Goal: Navigation & Orientation: Find specific page/section

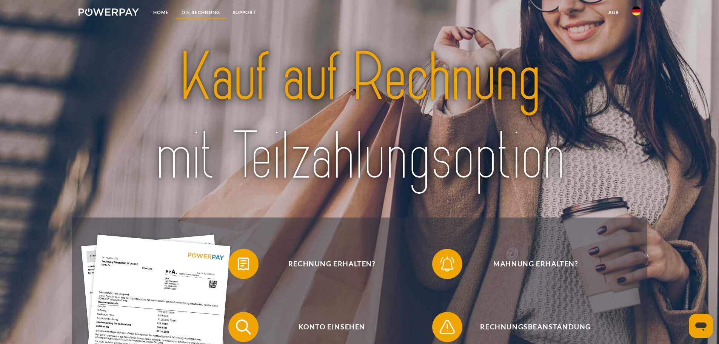
click at [187, 11] on link "DIE RECHNUNG" at bounding box center [200, 13] width 51 height 14
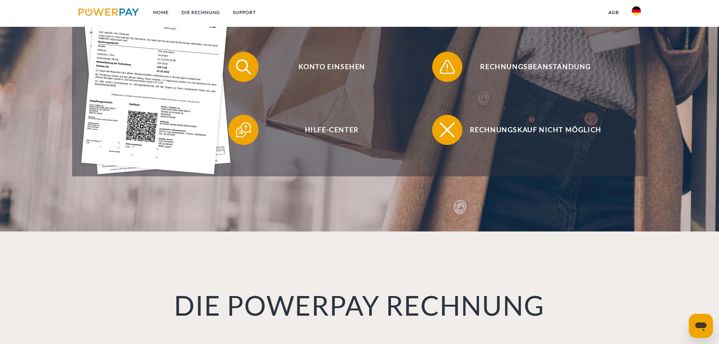
scroll to position [77, 0]
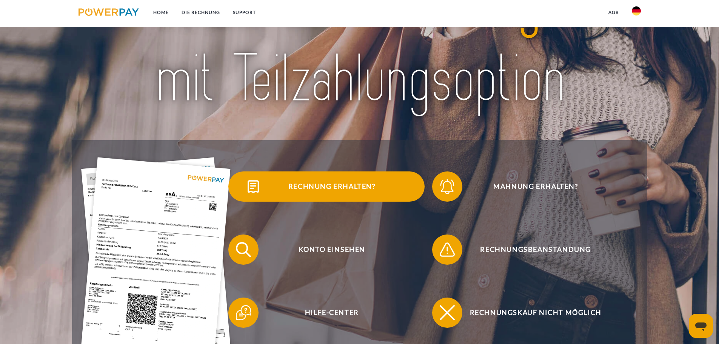
click at [364, 189] on span "Rechnung erhalten?" at bounding box center [331, 186] width 185 height 30
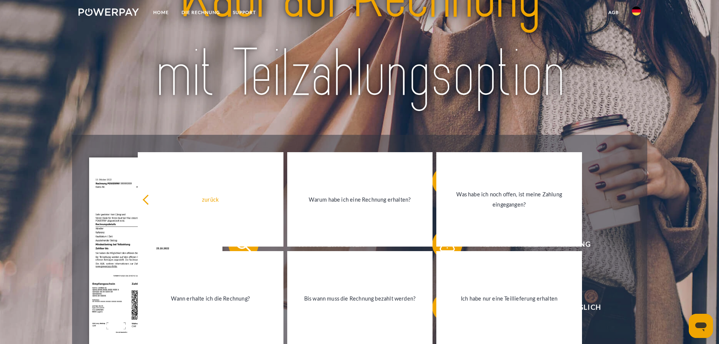
scroll to position [0, 0]
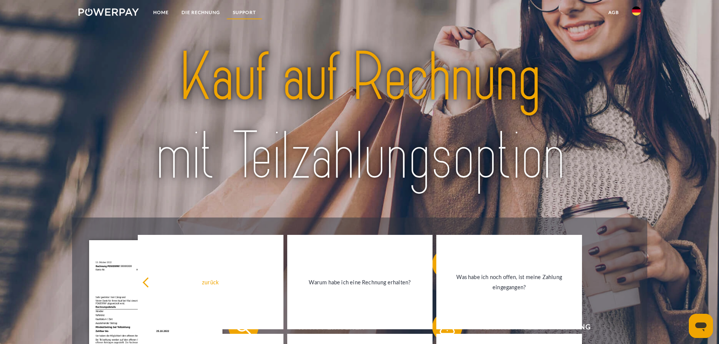
click at [240, 9] on link "SUPPORT" at bounding box center [244, 13] width 36 height 14
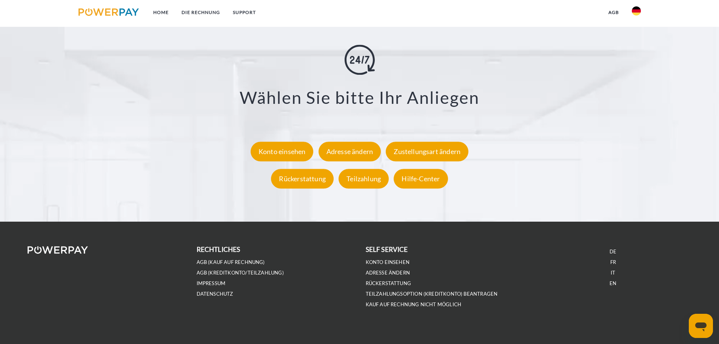
scroll to position [1399, 0]
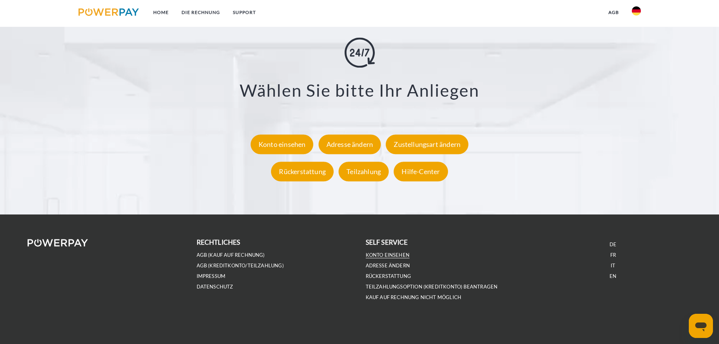
click at [389, 253] on link "Konto einsehen" at bounding box center [387, 255] width 44 height 6
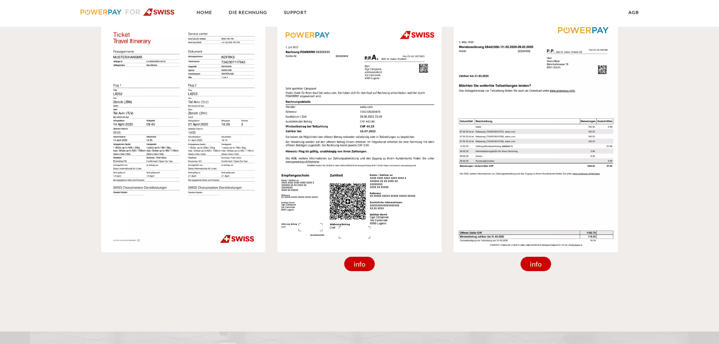
scroll to position [679, 0]
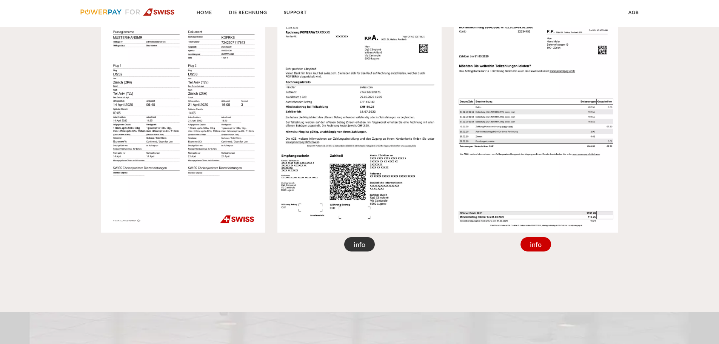
click at [355, 247] on div "info" at bounding box center [359, 244] width 31 height 14
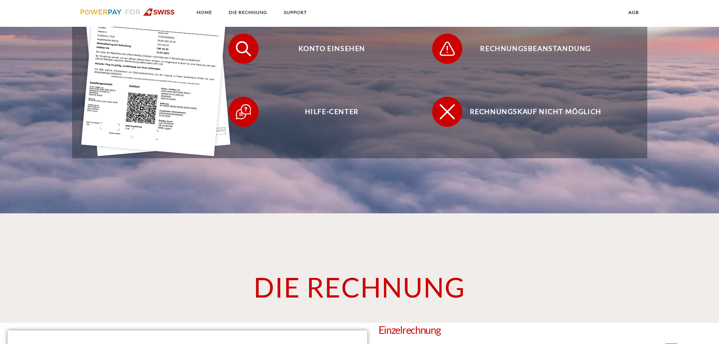
scroll to position [247, 0]
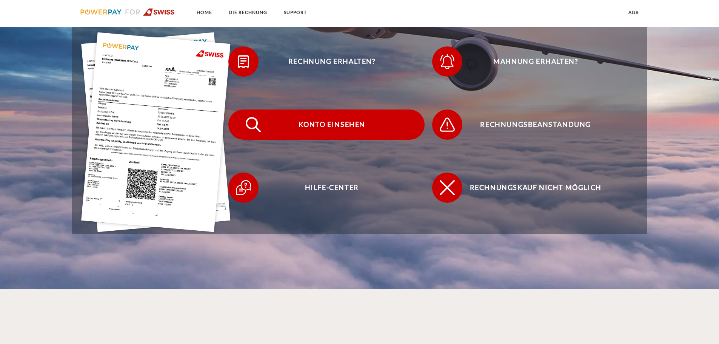
click at [341, 132] on span "Konto einsehen" at bounding box center [331, 124] width 185 height 30
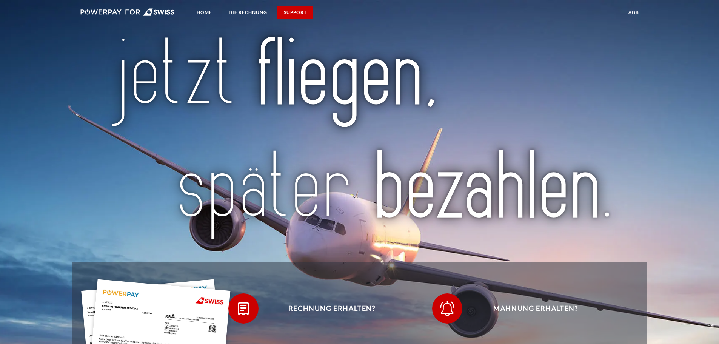
click at [302, 12] on link "SUPPORT" at bounding box center [295, 13] width 36 height 14
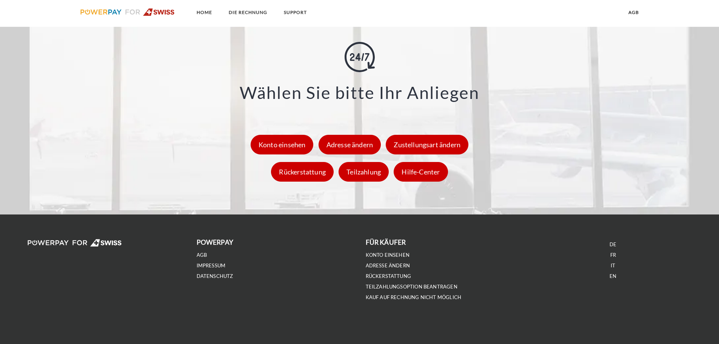
scroll to position [1064, 0]
click at [421, 174] on div "Hilfe-Center" at bounding box center [420, 172] width 54 height 20
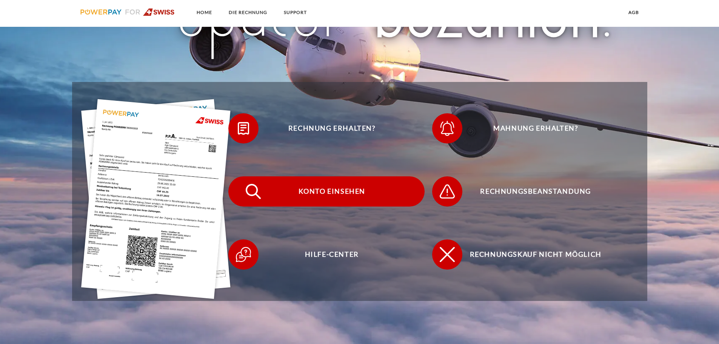
scroll to position [178, 0]
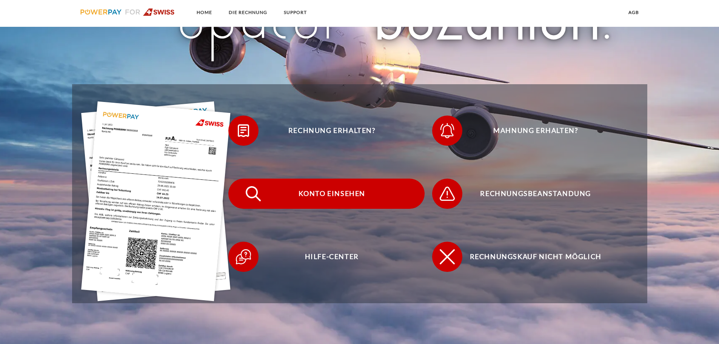
click at [343, 191] on span "Konto einsehen" at bounding box center [331, 193] width 185 height 30
